Goal: Navigation & Orientation: Find specific page/section

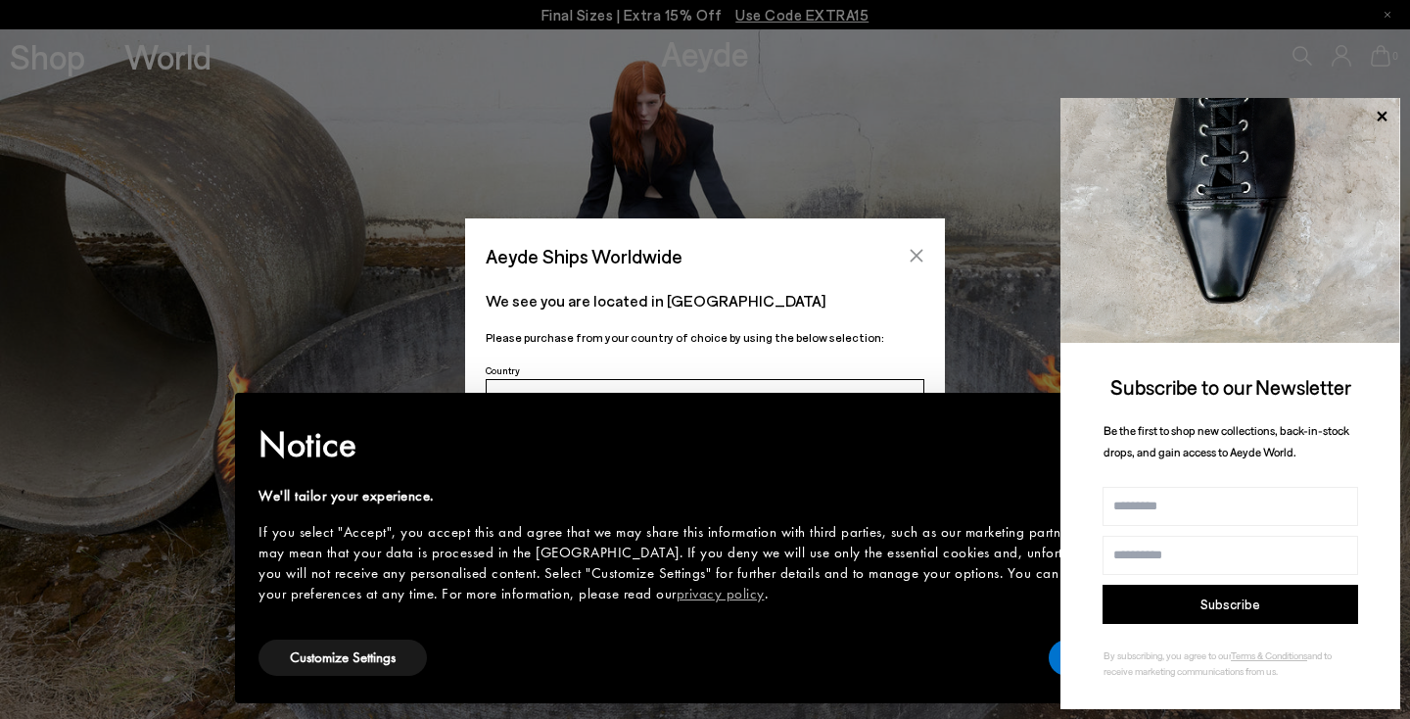
click at [926, 259] on button "Close" at bounding box center [916, 255] width 29 height 29
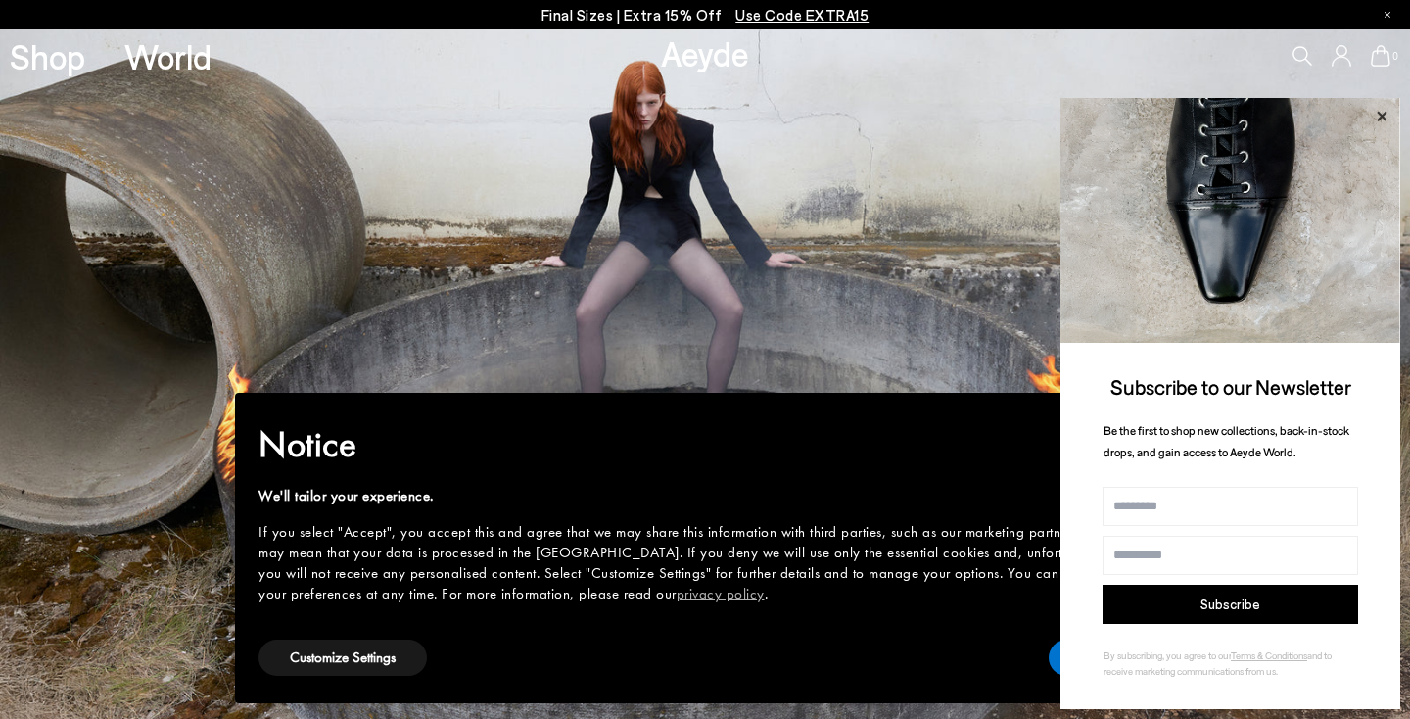
click at [1392, 123] on icon at bounding box center [1381, 116] width 25 height 25
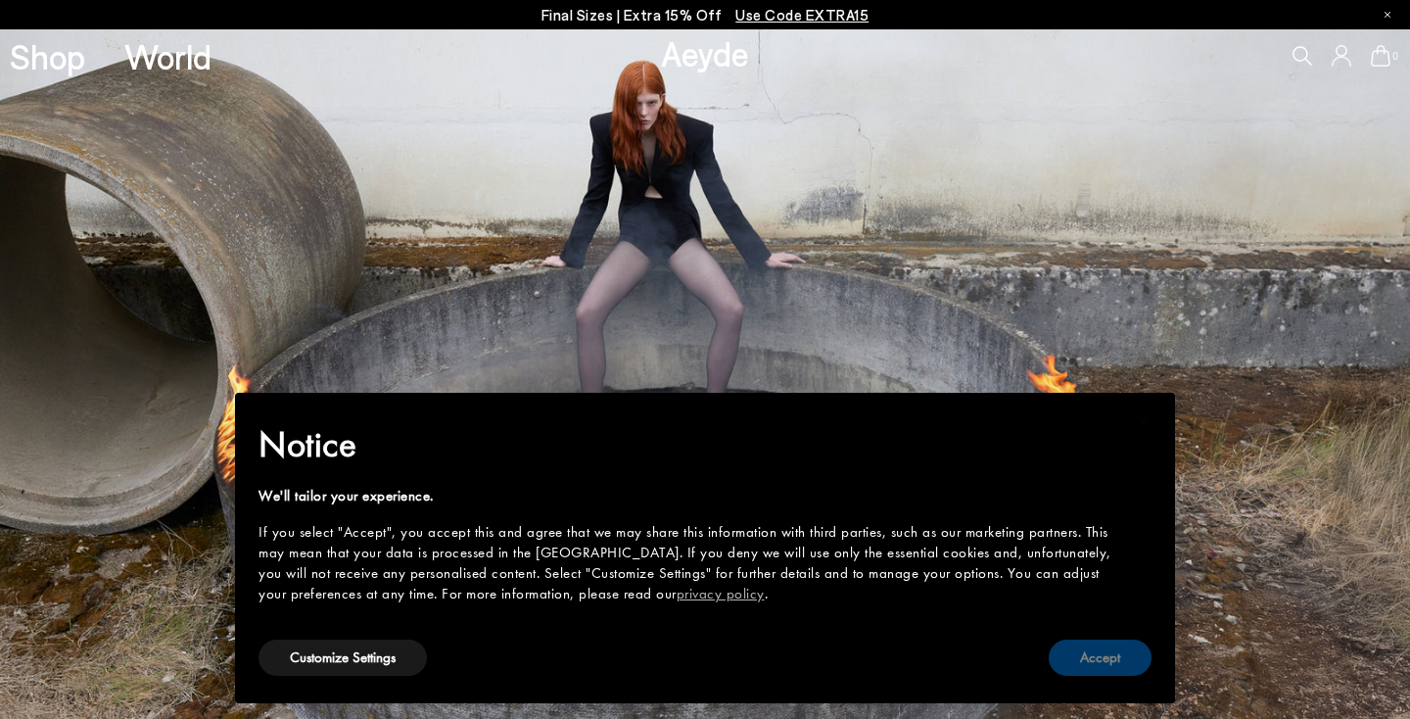
click at [1135, 644] on button "Accept" at bounding box center [1100, 658] width 103 height 36
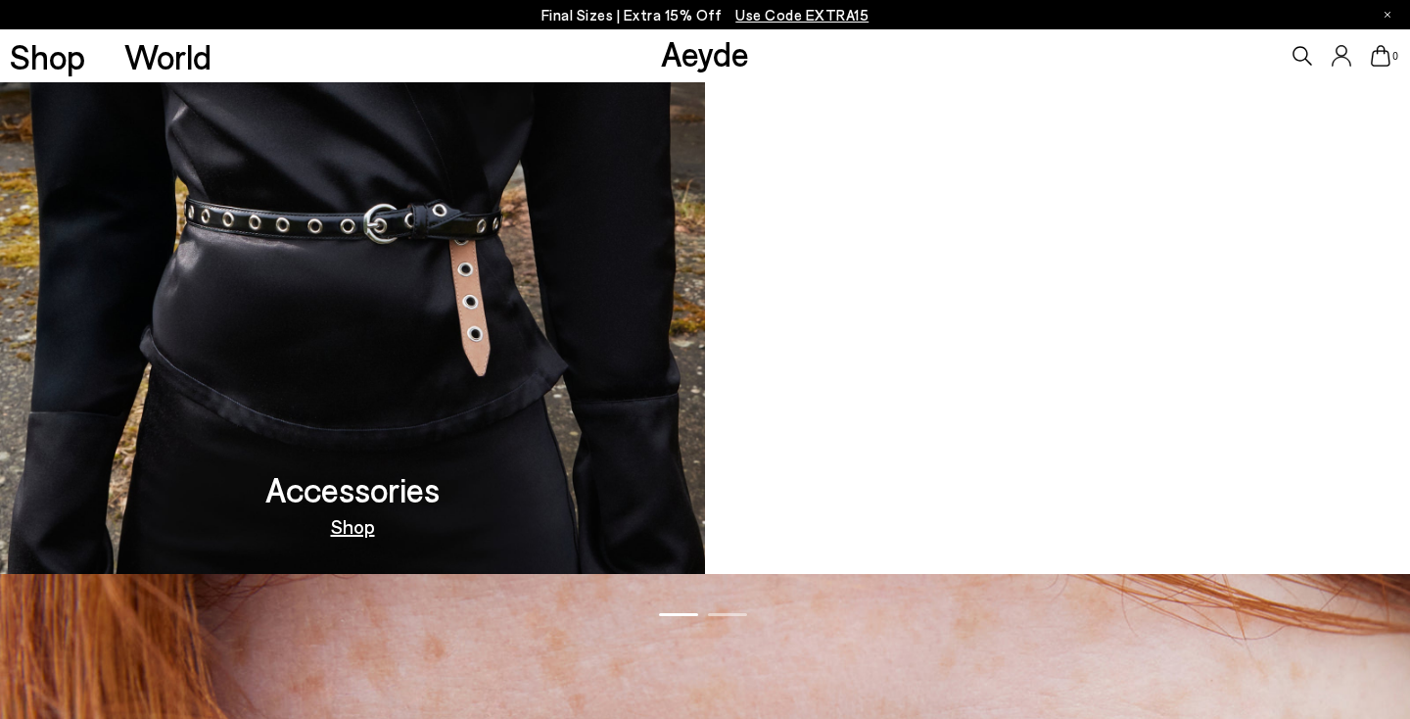
scroll to position [2042, 0]
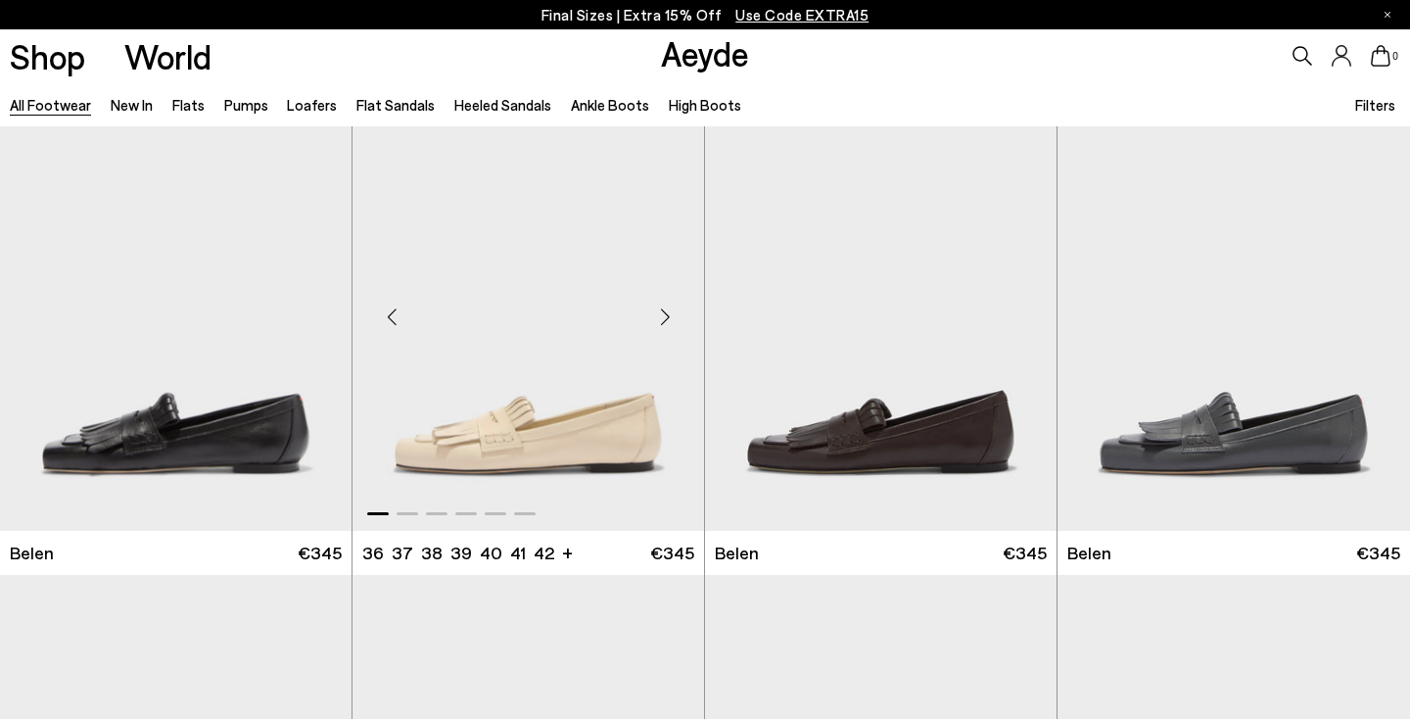
scroll to position [39, 1]
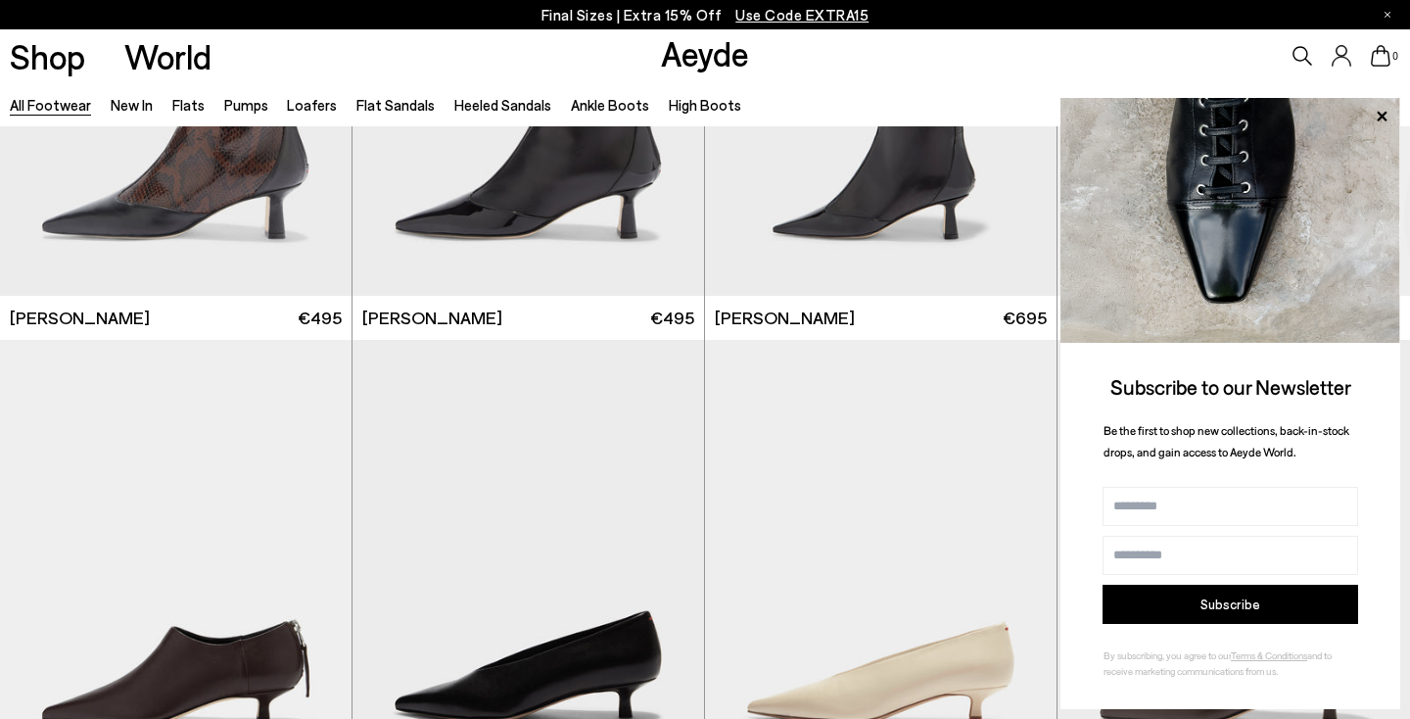
scroll to position [6379, 0]
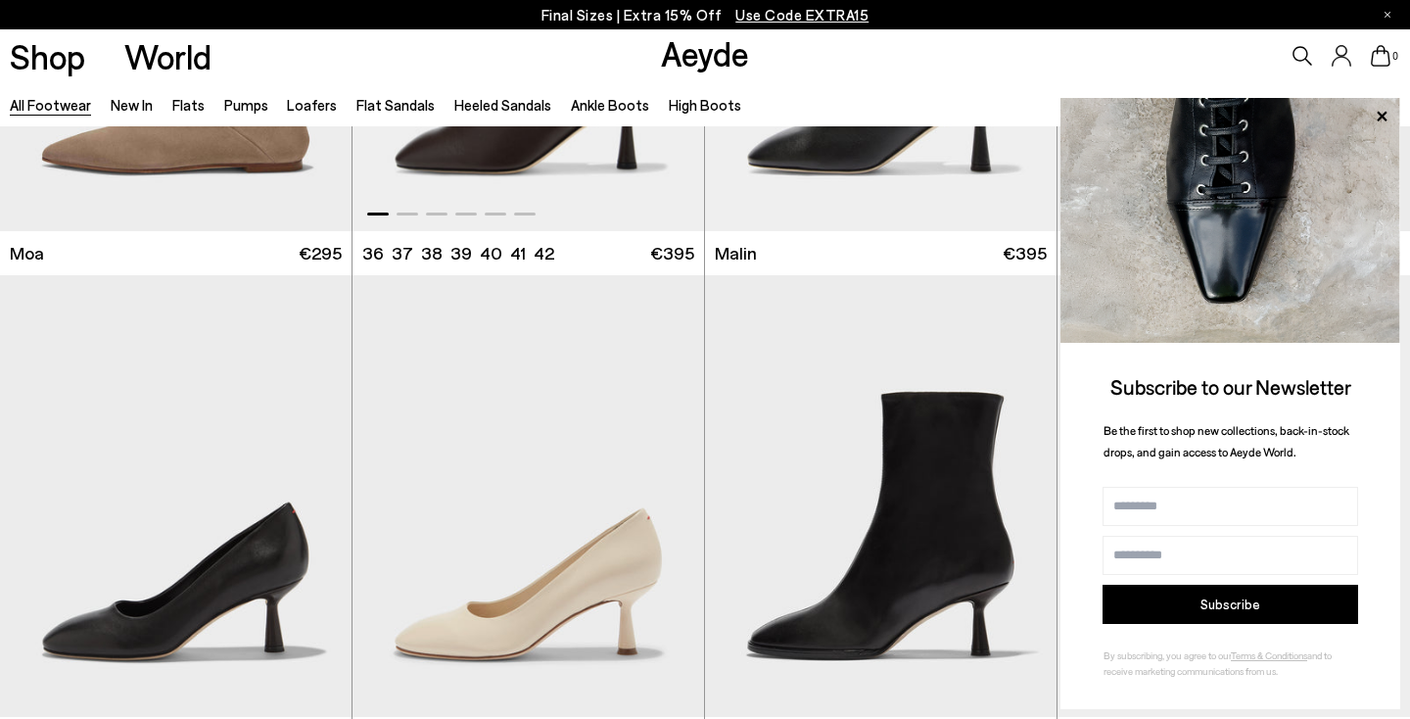
scroll to position [9481, 1]
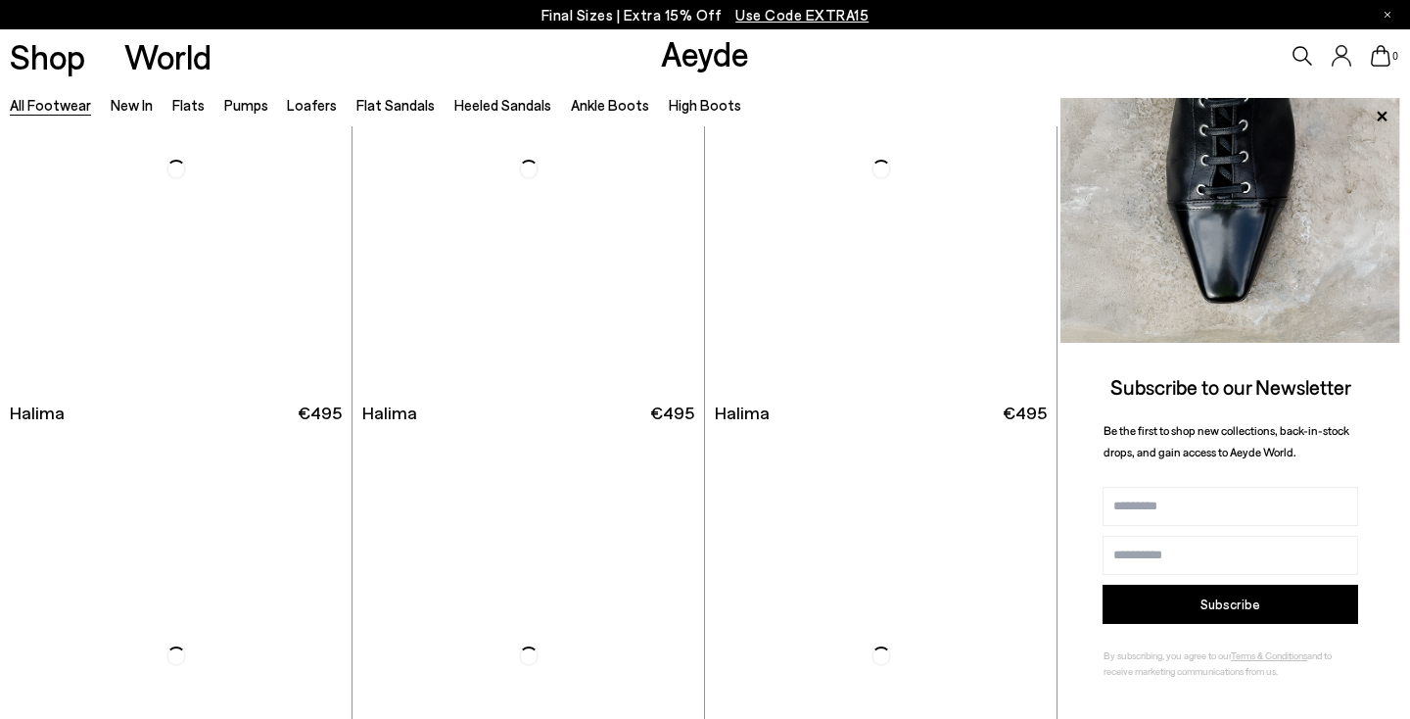
scroll to position [11848, 0]
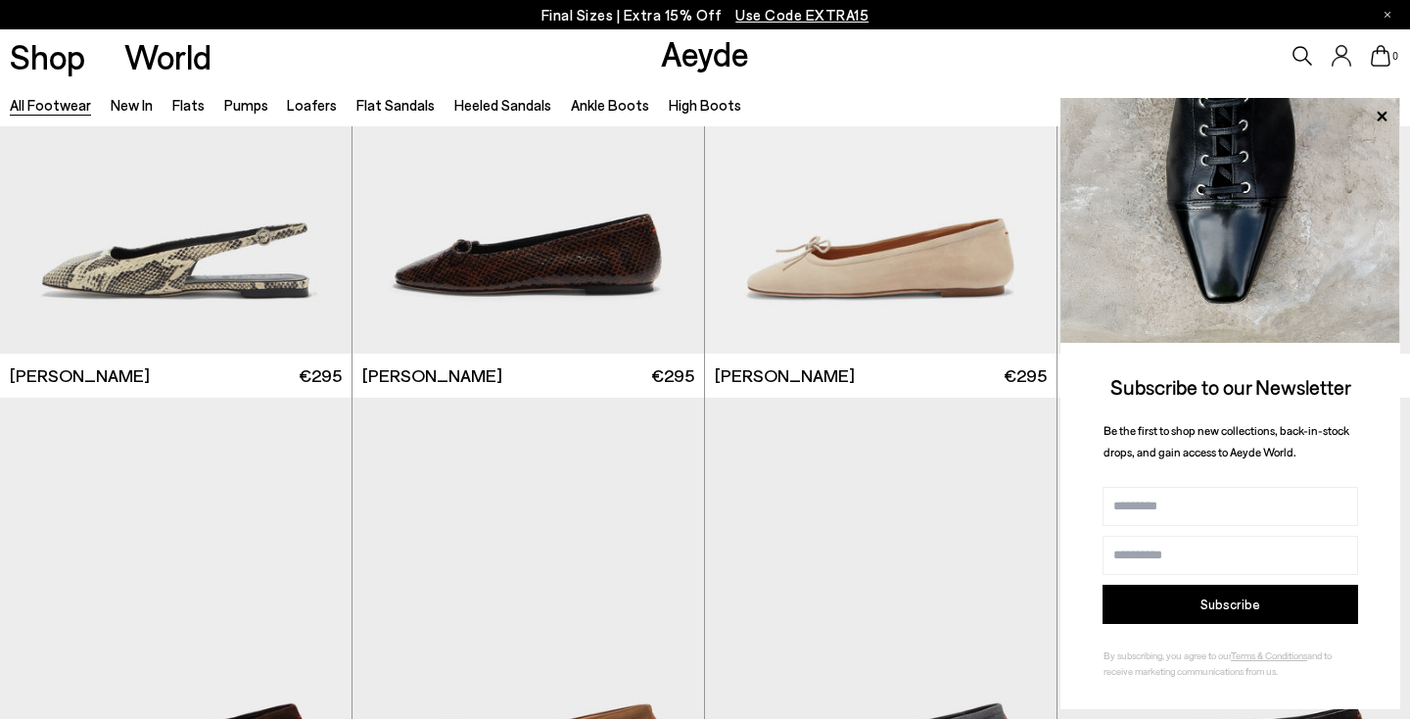
scroll to position [17153, 0]
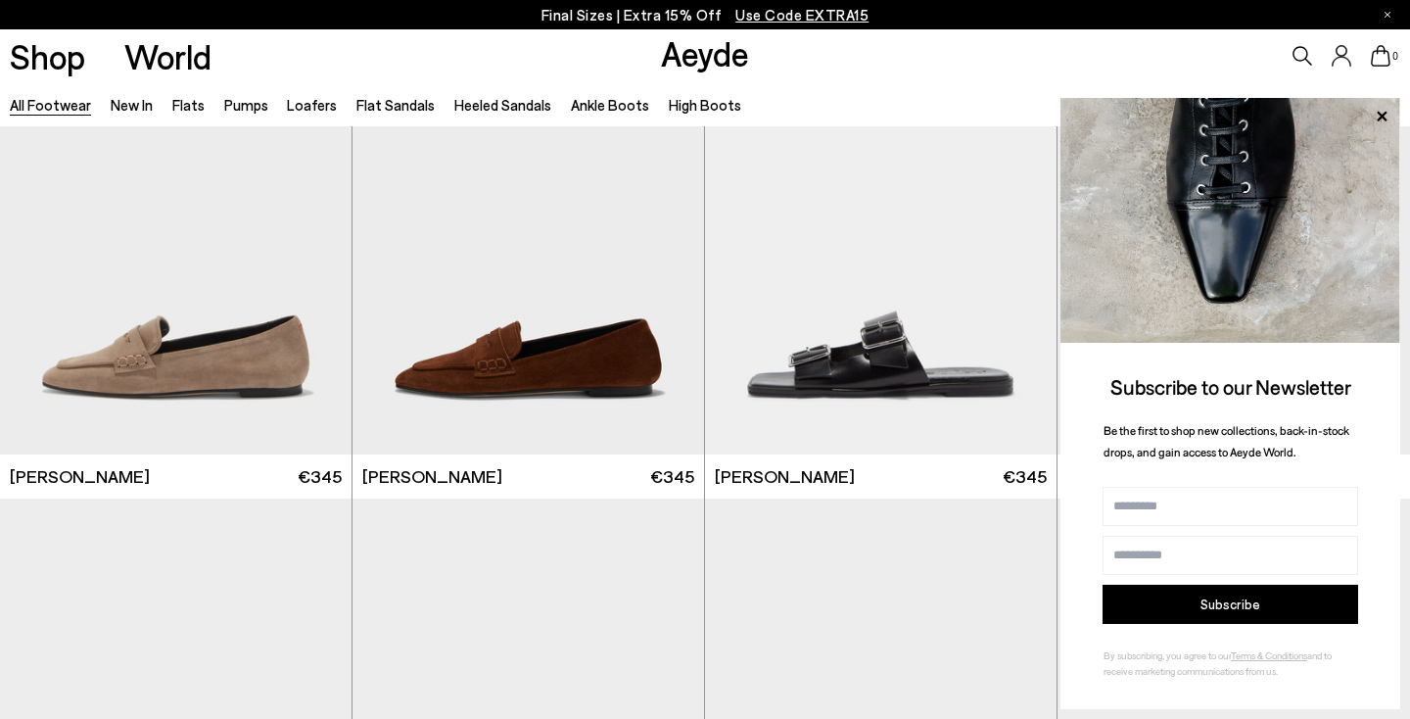
scroll to position [20829, 0]
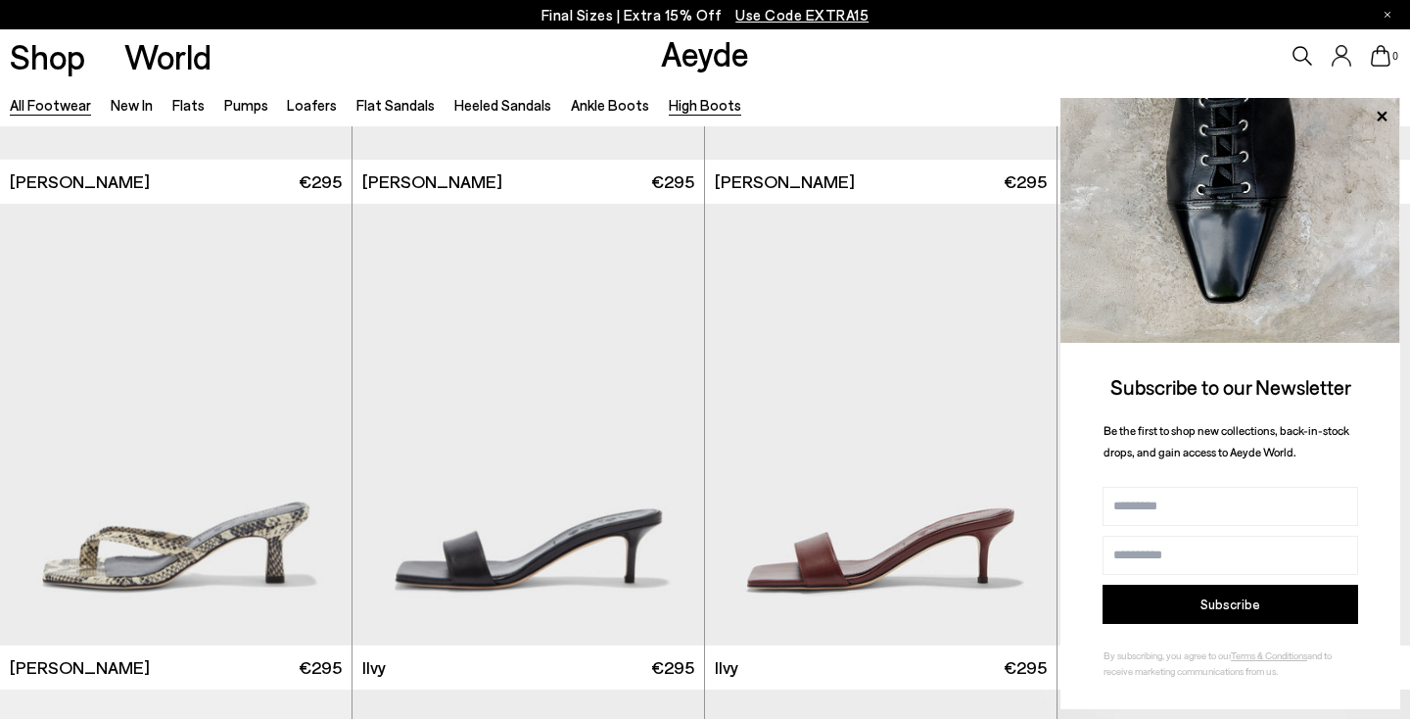
click at [686, 104] on link "High Boots" at bounding box center [705, 105] width 72 height 18
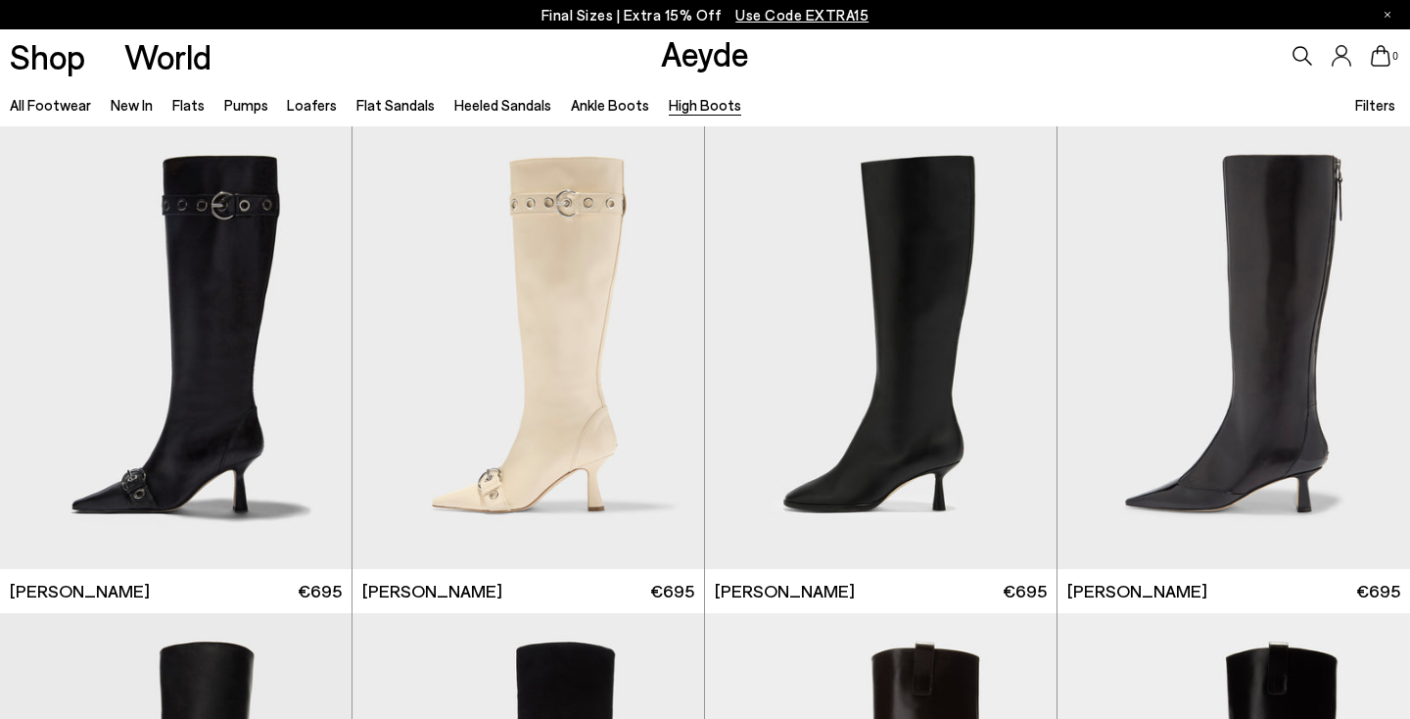
click at [597, 93] on li "Ankle Boots" at bounding box center [610, 104] width 78 height 25
click at [606, 110] on link "Ankle Boots" at bounding box center [610, 105] width 78 height 18
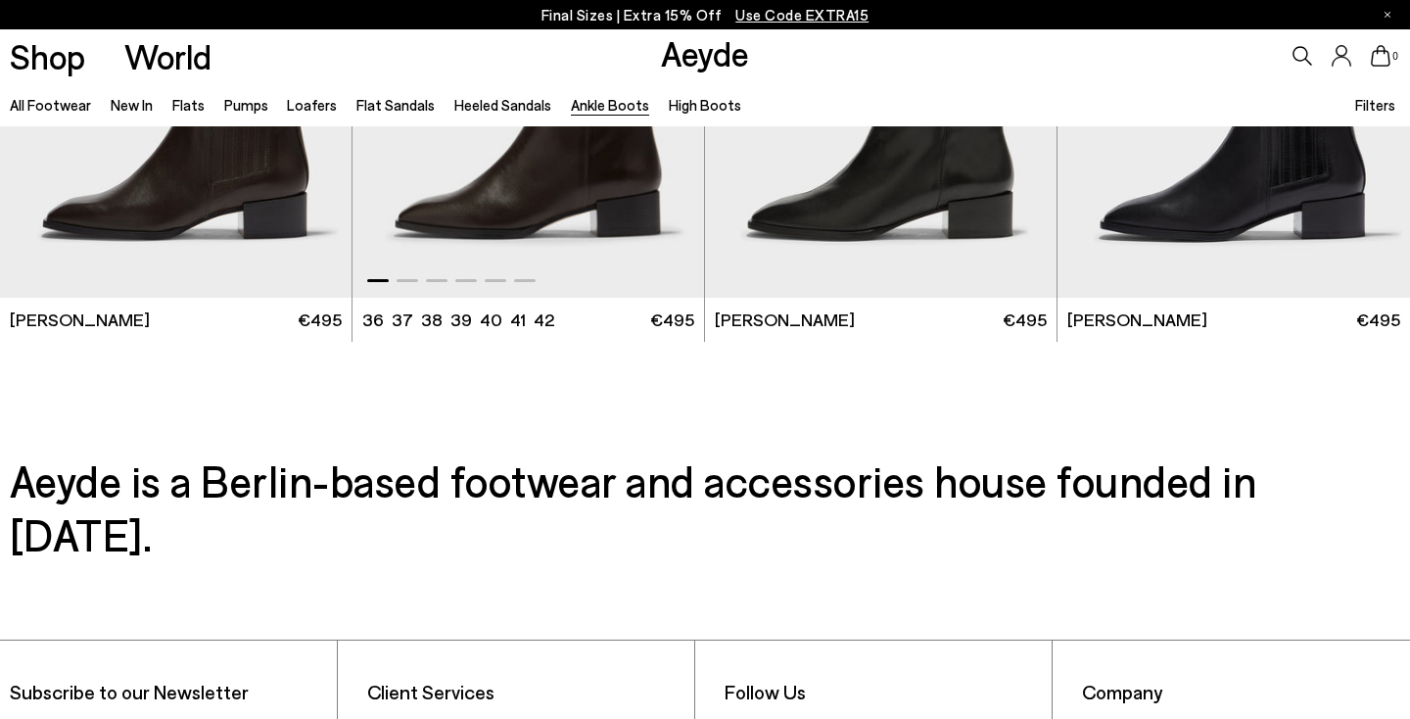
scroll to position [3890, 0]
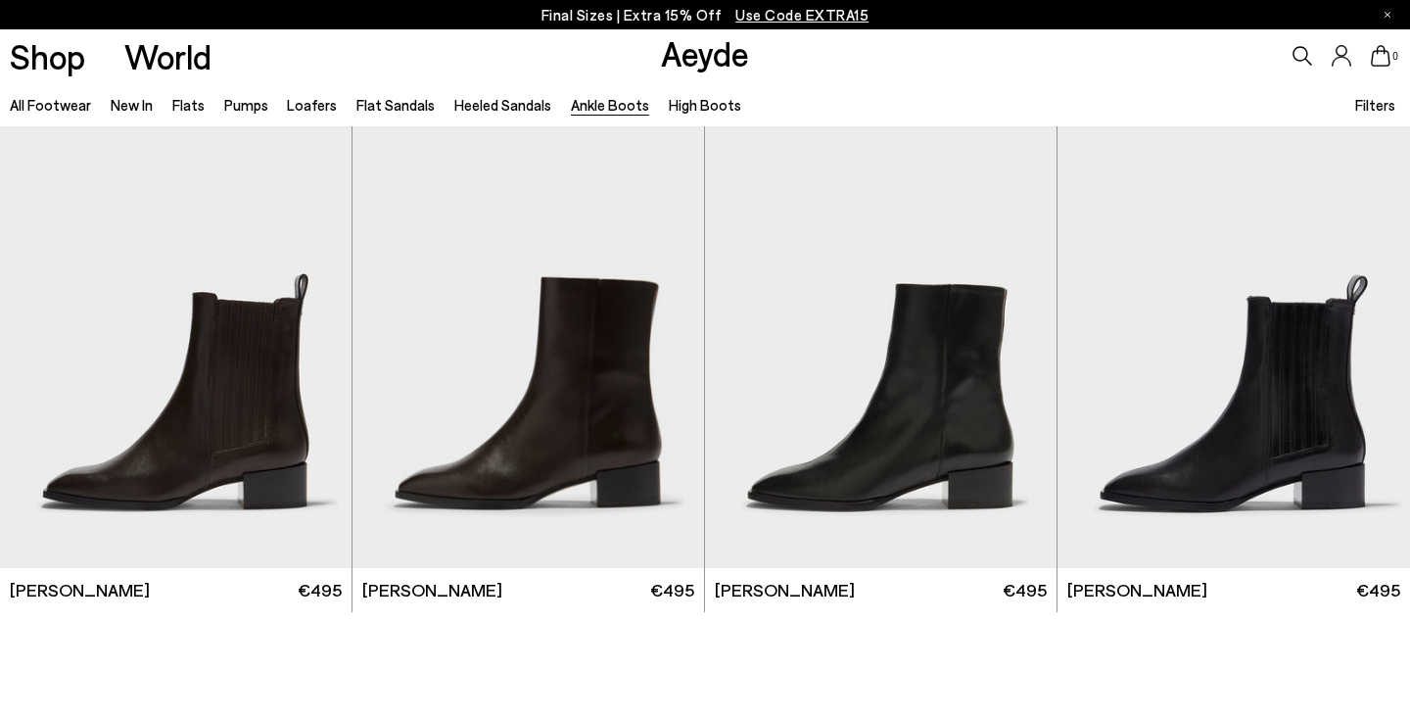
click at [479, 119] on ul "All Footwear New In Flats Pumps Loafers Flat Sandals Heeled Sandals Ankle Boots…" at bounding box center [385, 104] width 751 height 44
click at [477, 109] on link "Heeled Sandals" at bounding box center [502, 105] width 97 height 18
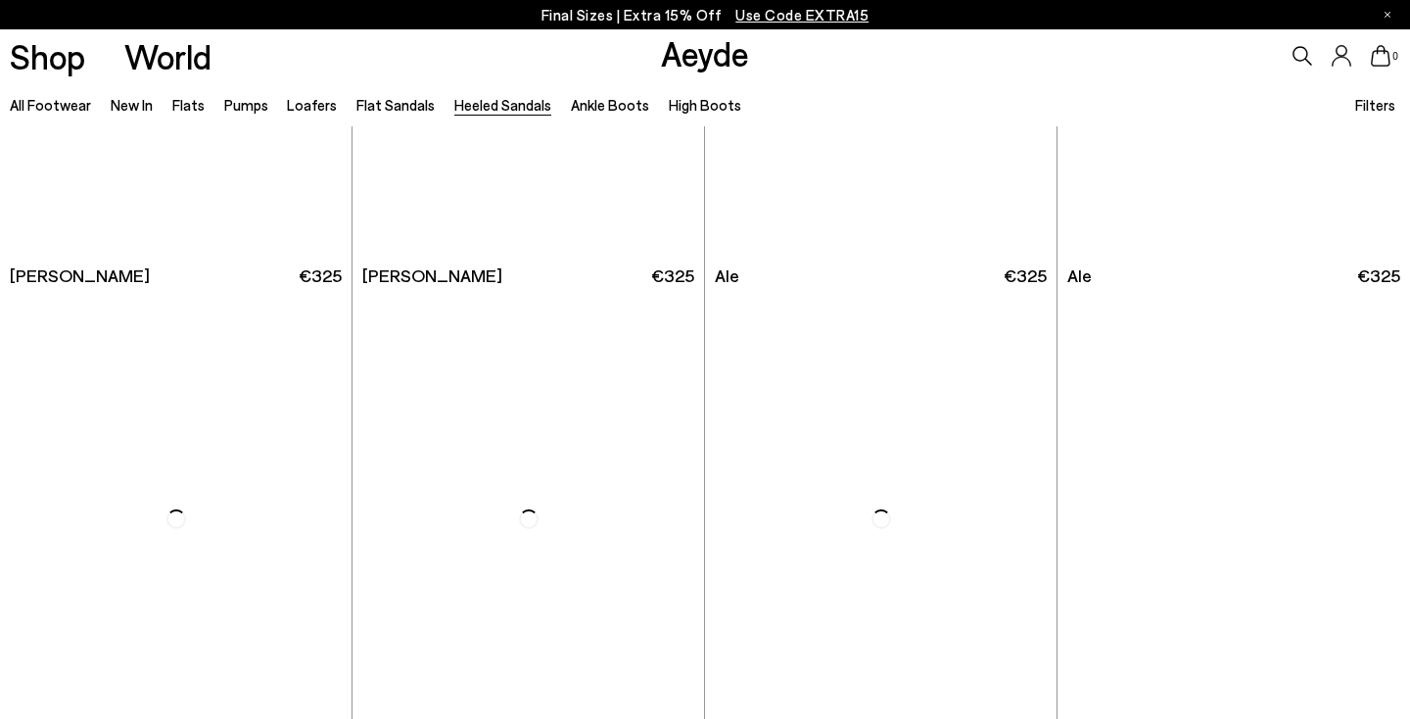
scroll to position [4412, 0]
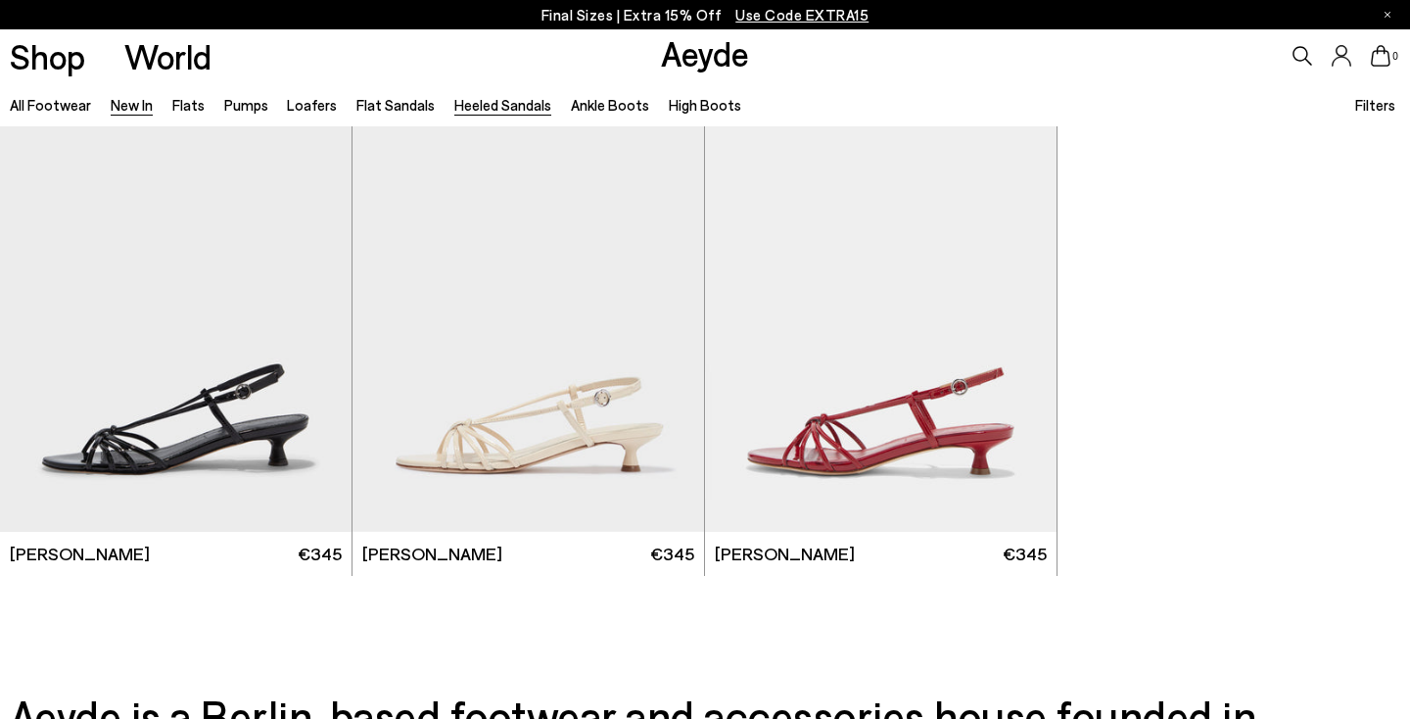
click at [136, 111] on link "New In" at bounding box center [132, 105] width 42 height 18
